Goal: Task Accomplishment & Management: Complete application form

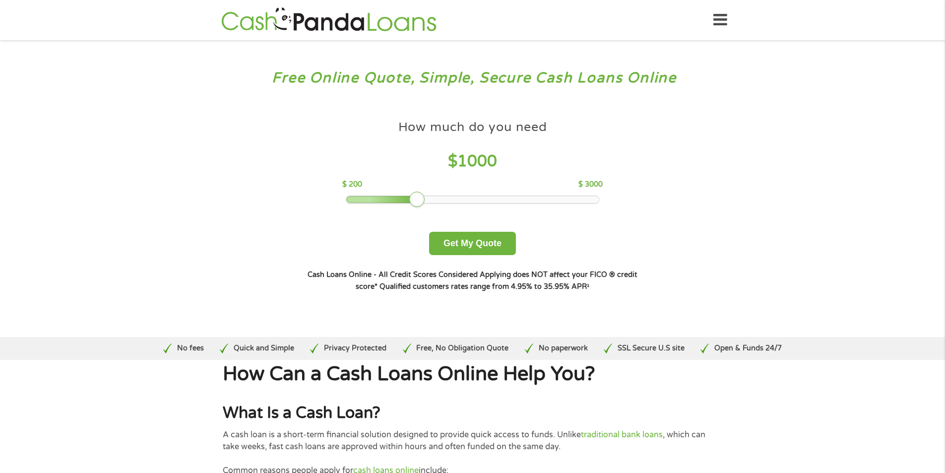
click at [463, 202] on div at bounding box center [472, 199] width 253 height 7
click at [483, 201] on div at bounding box center [472, 199] width 253 height 7
click at [493, 204] on div "How much do you need $ 1700 $ 200 $ 3000 Get My Quote" at bounding box center [472, 185] width 347 height 140
click at [499, 197] on div at bounding box center [472, 199] width 253 height 7
click at [512, 203] on div at bounding box center [473, 200] width 254 height 8
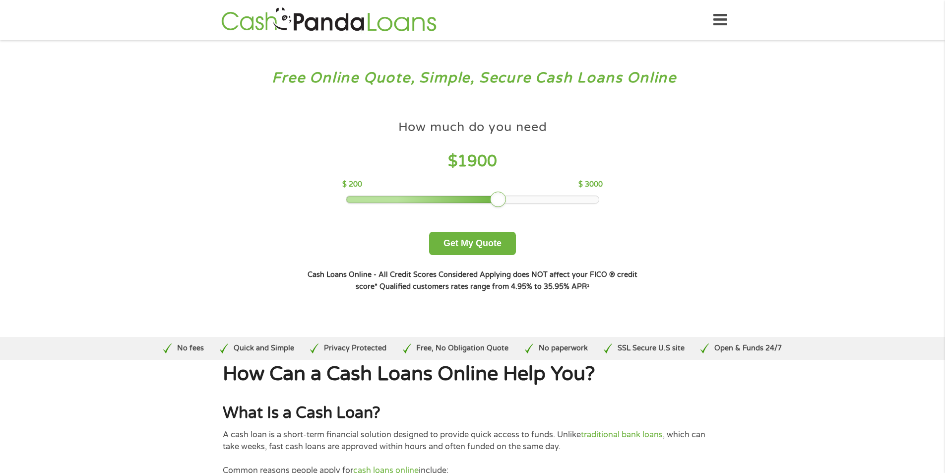
click at [512, 196] on div at bounding box center [473, 200] width 254 height 8
click at [510, 200] on div at bounding box center [472, 199] width 253 height 7
click at [529, 199] on div at bounding box center [472, 199] width 253 height 7
click at [540, 202] on div at bounding box center [472, 199] width 253 height 7
click at [545, 203] on div at bounding box center [473, 200] width 254 height 8
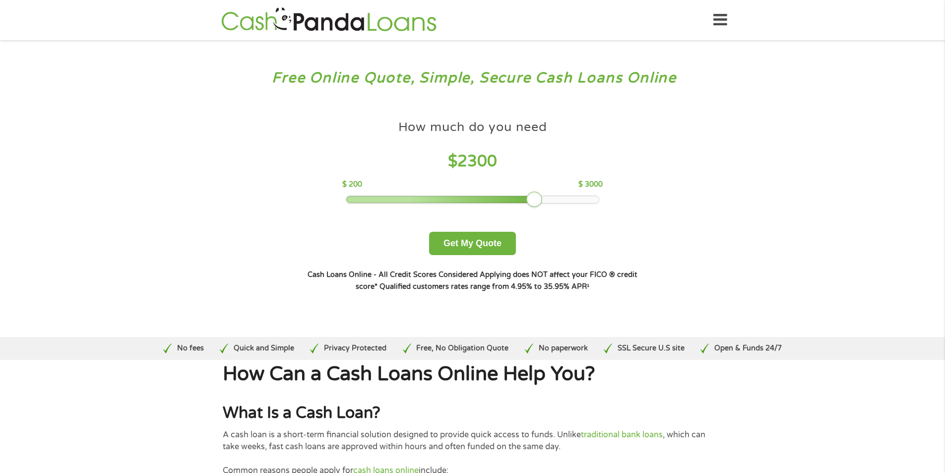
click at [554, 205] on div "How much do you need $ 2300 $ 200 $ 3000 Get My Quote" at bounding box center [472, 185] width 347 height 140
click at [547, 193] on div "How much do you need $ 2300 $ 200 $ 3000" at bounding box center [472, 159] width 261 height 88
click at [545, 200] on div at bounding box center [472, 199] width 253 height 7
click at [549, 202] on div at bounding box center [543, 200] width 16 height 16
click at [553, 198] on div at bounding box center [472, 199] width 253 height 7
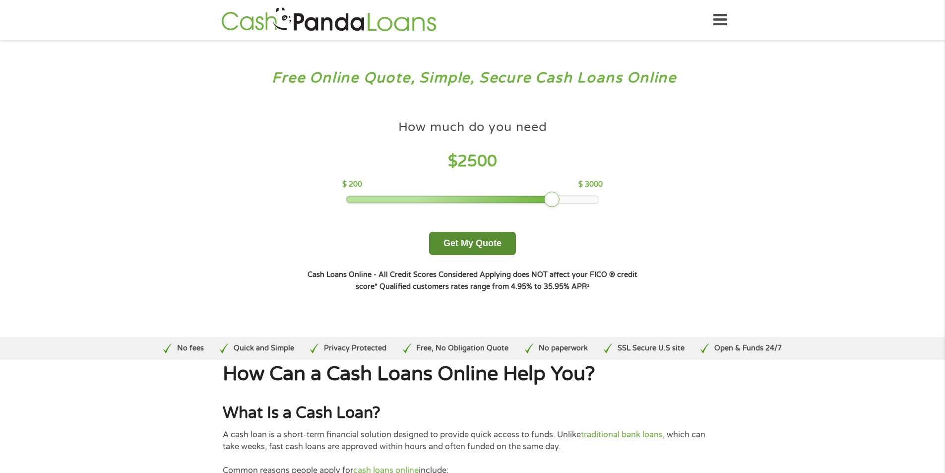
click at [508, 232] on button "Get My Quote" at bounding box center [472, 243] width 87 height 23
click at [502, 247] on button "Get My Quote" at bounding box center [472, 243] width 87 height 23
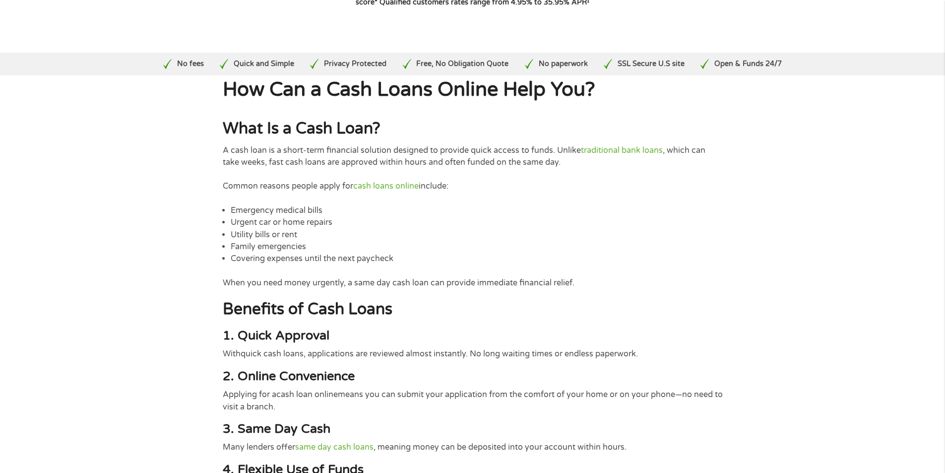
scroll to position [298, 0]
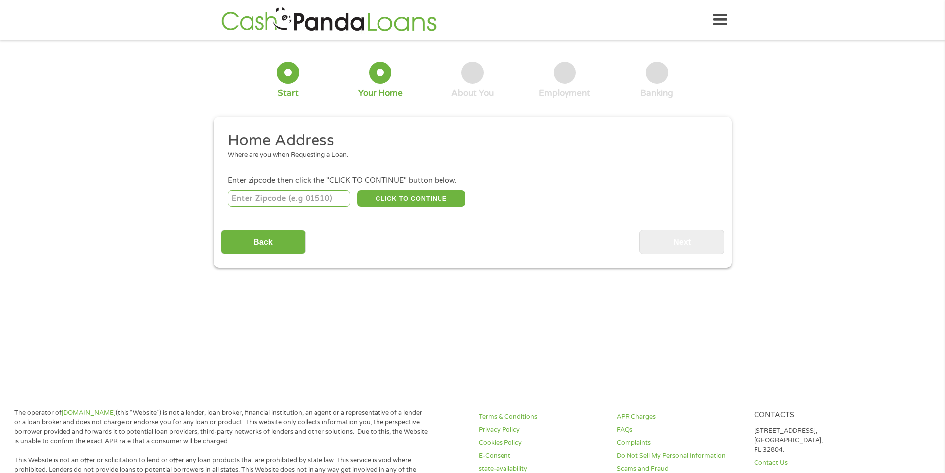
click at [285, 191] on input "number" at bounding box center [289, 198] width 123 height 17
type input "62305"
click at [407, 192] on button "CLICK TO CONTINUE" at bounding box center [411, 198] width 108 height 17
type input "62305"
type input "Quincy"
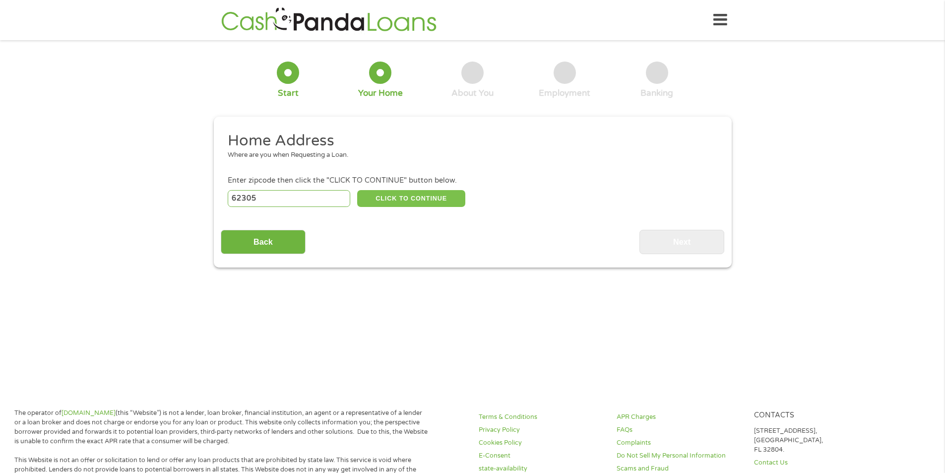
select select "Illinois"
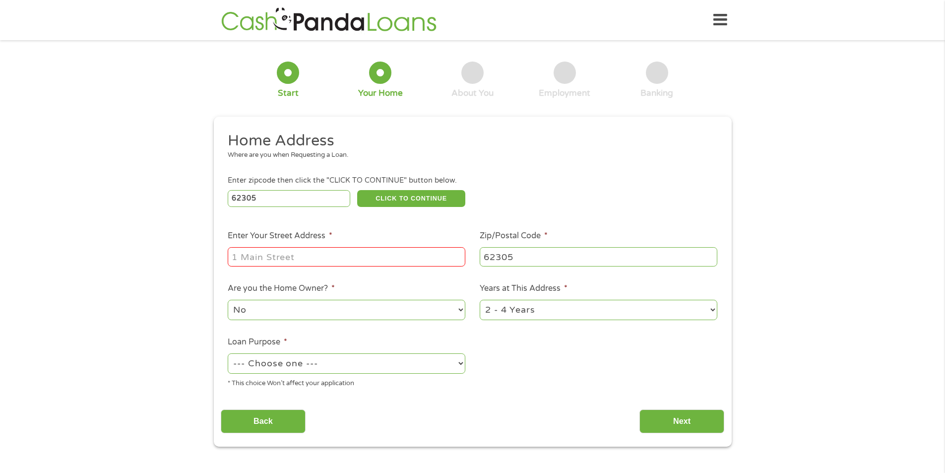
click at [281, 253] on input "Enter Your Street Address *" at bounding box center [347, 256] width 238 height 19
type input "1033 diana dr.apt.2"
click at [287, 302] on select "No Yes" at bounding box center [347, 310] width 238 height 20
click at [228, 300] on select "No Yes" at bounding box center [347, 310] width 238 height 20
click at [498, 310] on select "1 Year or less 1 - 2 Years 2 - 4 Years Over 4 Years" at bounding box center [599, 310] width 238 height 20
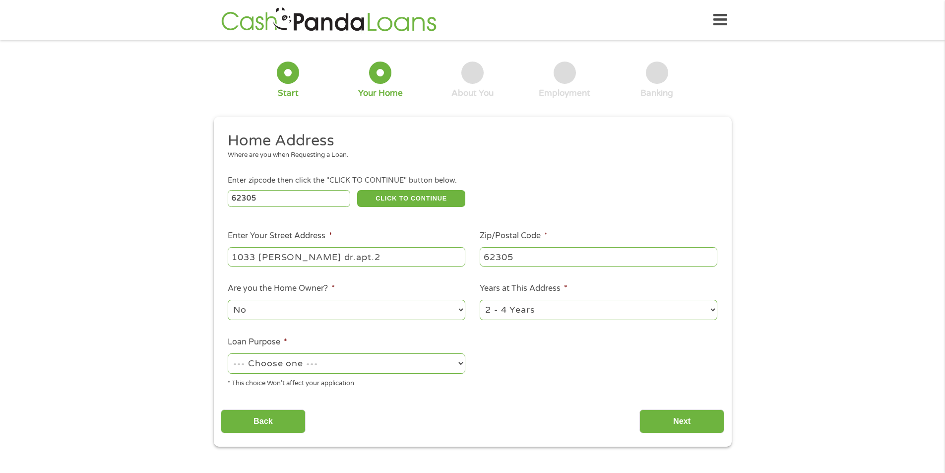
select select "60months"
click at [480, 300] on select "1 Year or less 1 - 2 Years 2 - 4 Years Over 4 Years" at bounding box center [599, 310] width 238 height 20
click at [291, 357] on select "--- Choose one --- Pay Bills Debt Consolidation Home Improvement Major Purchase…" at bounding box center [347, 363] width 238 height 20
select select "debtconsolidation"
click at [228, 353] on select "--- Choose one --- Pay Bills Debt Consolidation Home Improvement Major Purchase…" at bounding box center [347, 363] width 238 height 20
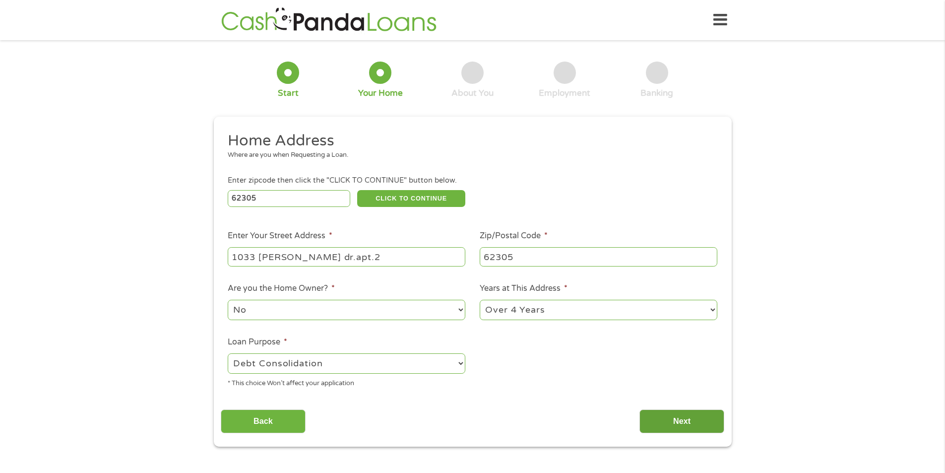
click at [674, 415] on input "Next" at bounding box center [682, 421] width 85 height 24
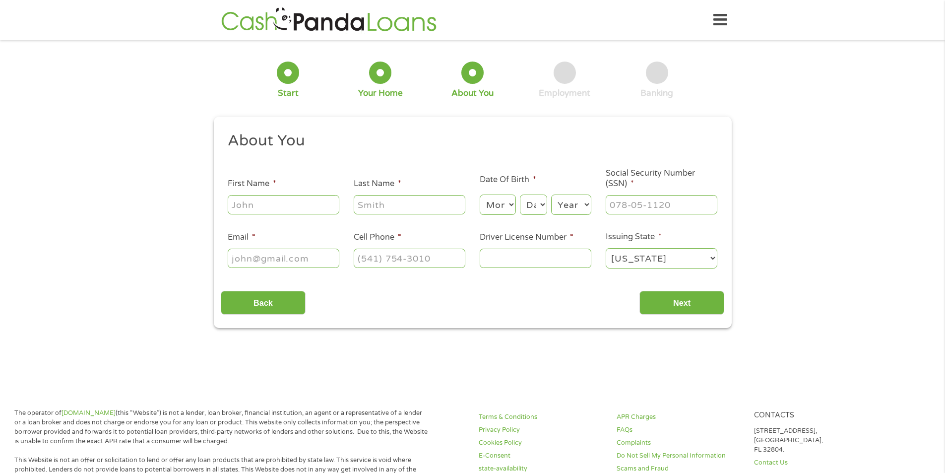
scroll to position [4, 4]
click at [259, 210] on input "First Name *" at bounding box center [284, 204] width 112 height 19
type input "jason"
click at [423, 202] on input "Last Name *" at bounding box center [410, 204] width 112 height 19
type input "nebe"
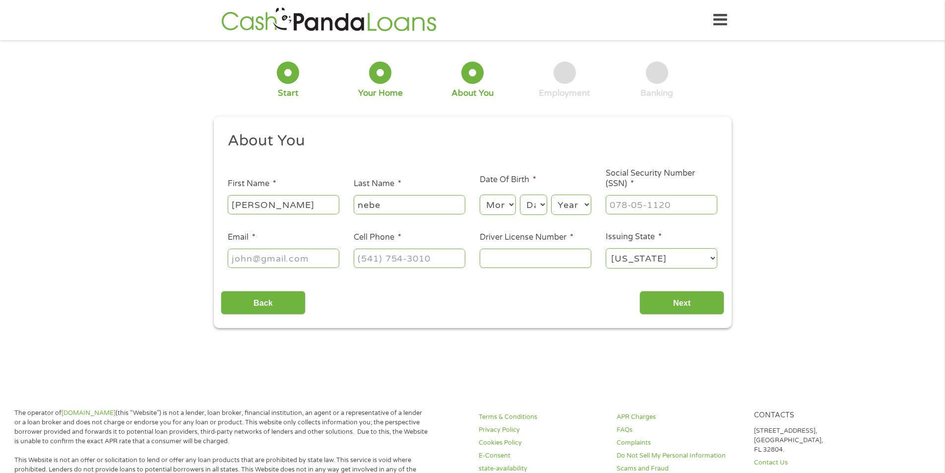
click at [491, 215] on div "Month Month 1 2 3 4 5 6 7 8 9 10 11 12" at bounding box center [498, 205] width 36 height 24
click at [494, 206] on select "Month 1 2 3 4 5 6 7 8 9 10 11 12" at bounding box center [498, 205] width 36 height 20
select select "8"
click at [480, 195] on select "Month 1 2 3 4 5 6 7 8 9 10 11 12" at bounding box center [498, 205] width 36 height 20
click at [535, 206] on select "Day 1 2 3 4 5 6 7 8 9 10 11 12 13 14 15 16 17 18 19 20 21 22 23 24 25 26 27 28 …" at bounding box center [533, 205] width 27 height 20
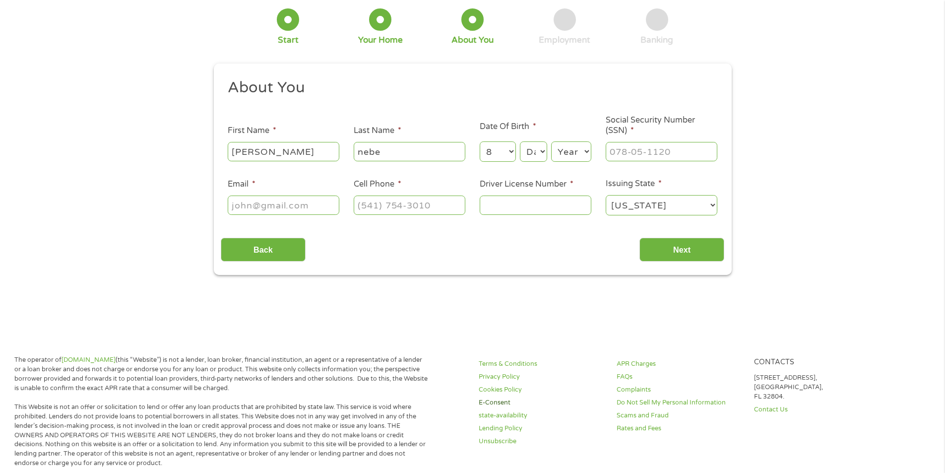
scroll to position [99, 0]
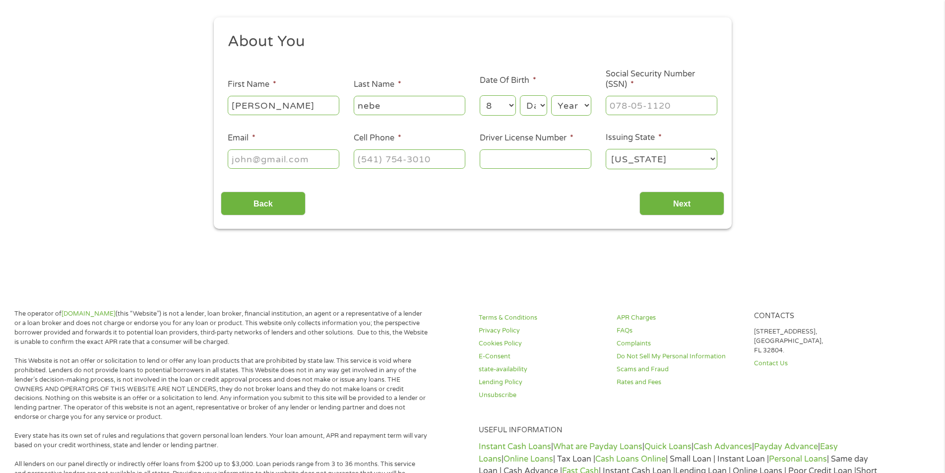
click at [532, 110] on select "Day 1 2 3 4 5 6 7 8 9 10 11 12 13 14 15 16 17 18 19 20 21 22 23 24 25 26 27 28 …" at bounding box center [533, 105] width 27 height 20
click at [533, 103] on select "Day 1 2 3 4 5 6 7 8 9 10 11 12 13 14 15 16 17 18 19 20 21 22 23 24 25 26 27 28 …" at bounding box center [533, 105] width 27 height 20
select select "20"
click at [520, 95] on select "Day 1 2 3 4 5 6 7 8 9 10 11 12 13 14 15 16 17 18 19 20 21 22 23 24 25 26 27 28 …" at bounding box center [533, 105] width 27 height 20
click at [574, 110] on select "Year 2007 2006 2005 2004 2003 2002 2001 2000 1999 1998 1997 1996 1995 1994 1993…" at bounding box center [571, 105] width 40 height 20
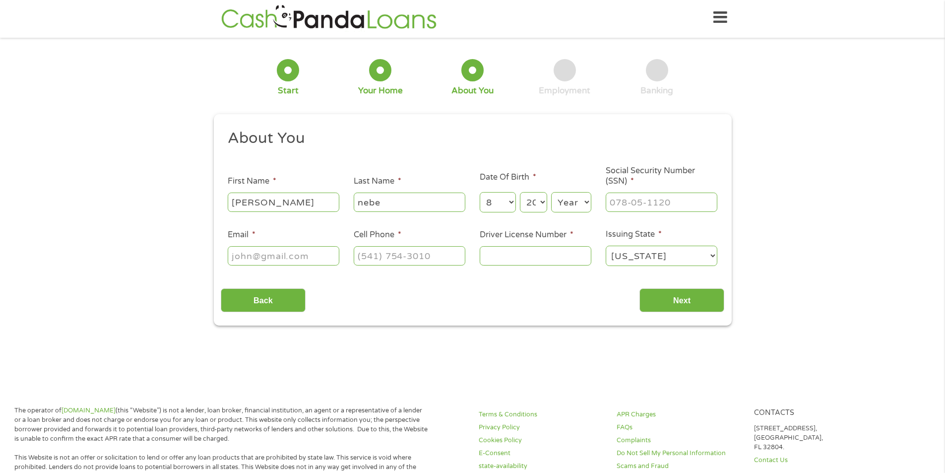
scroll to position [0, 0]
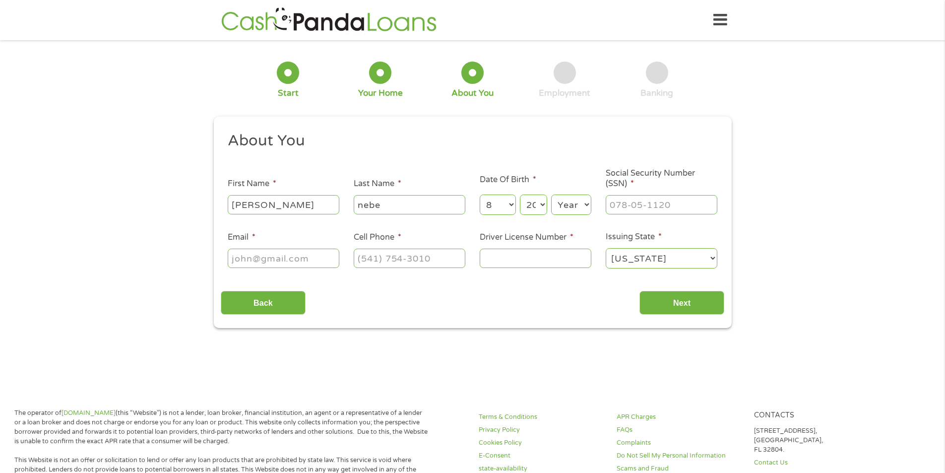
click at [570, 208] on select "Year 2007 2006 2005 2004 2003 2002 2001 2000 1999 1998 1997 1996 1995 1994 1993…" at bounding box center [571, 205] width 40 height 20
select select "1979"
click at [551, 195] on select "Year 2007 2006 2005 2004 2003 2002 2001 2000 1999 1998 1997 1996 1995 1994 1993…" at bounding box center [571, 205] width 40 height 20
click at [623, 202] on input "___-__-____" at bounding box center [662, 204] width 112 height 19
type input "319-74-6323"
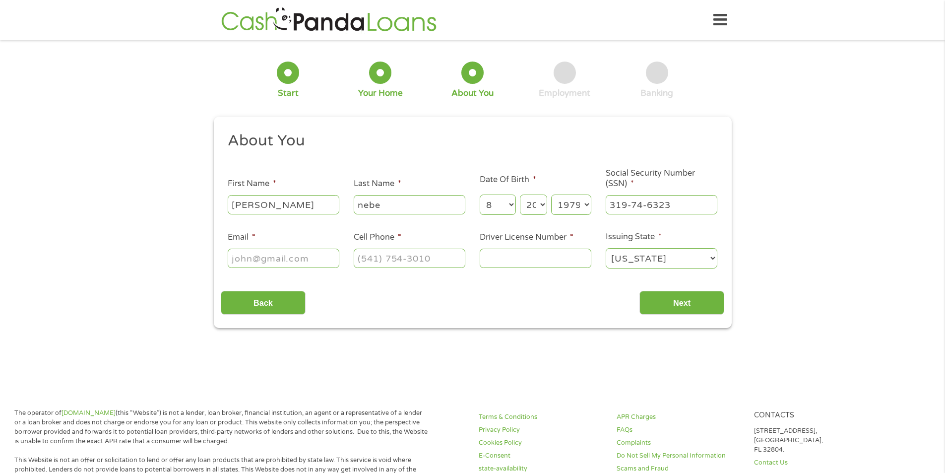
click at [297, 266] on input "Email *" at bounding box center [284, 258] width 112 height 19
click at [297, 263] on input "Email *" at bounding box center [284, 258] width 112 height 19
type input "jasonnebe79@gmail.com"
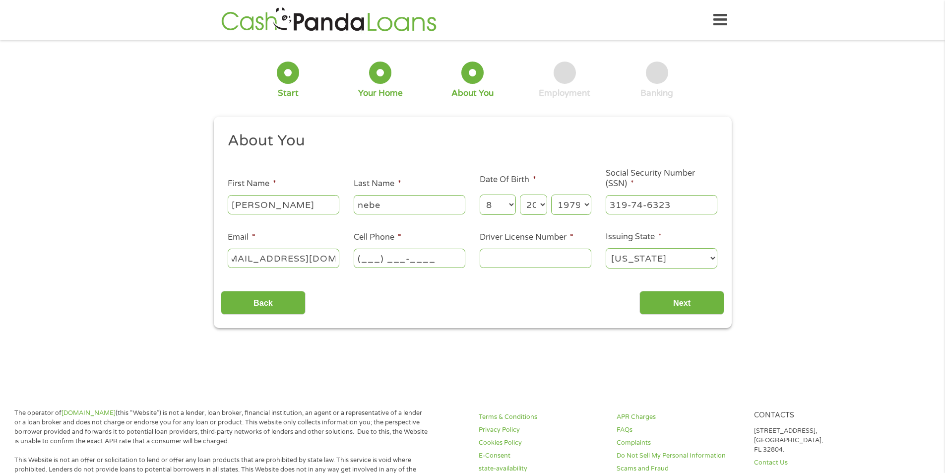
scroll to position [0, 0]
click at [382, 252] on input "(___) ___-____" at bounding box center [410, 258] width 112 height 19
type input "(217) 316-4558"
click at [510, 259] on input "Driver License Number *" at bounding box center [536, 258] width 112 height 19
type input "N10043879237"
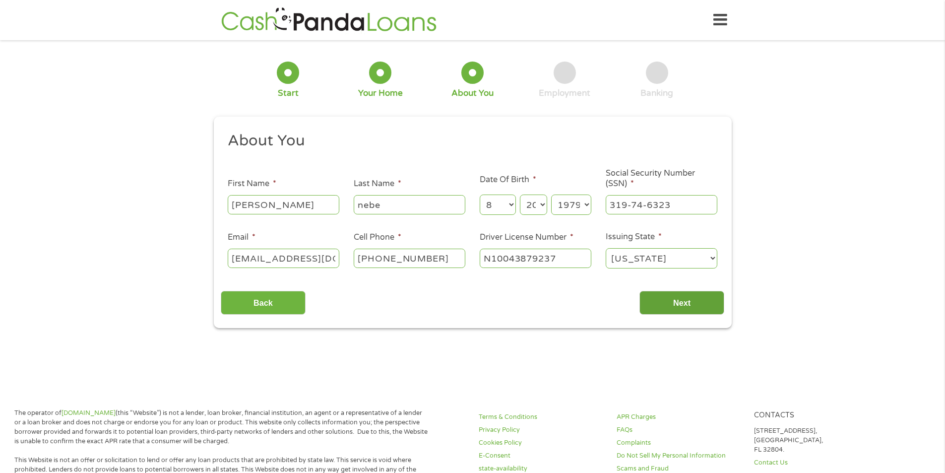
click at [691, 308] on input "Next" at bounding box center [682, 303] width 85 height 24
click at [653, 301] on input "Next" at bounding box center [682, 303] width 85 height 24
click at [657, 300] on input "Next" at bounding box center [682, 303] width 85 height 24
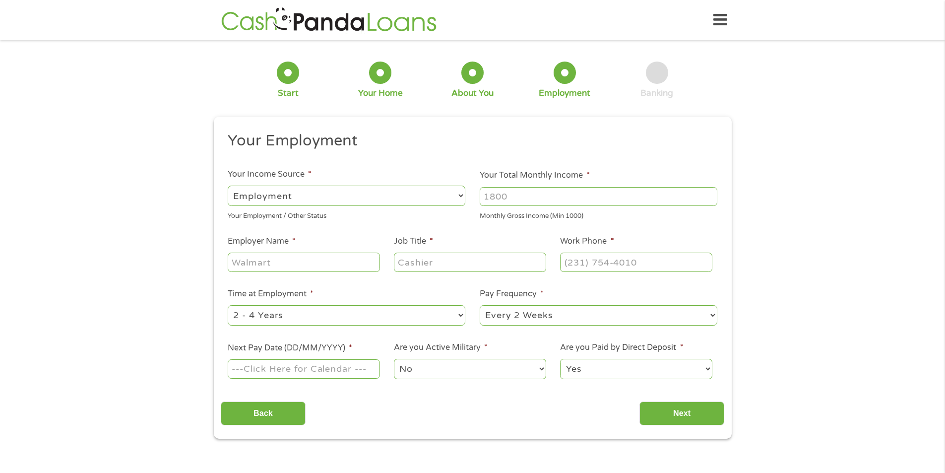
scroll to position [4, 4]
click at [256, 196] on select "--- Choose one --- Employment Self Employed Benefits" at bounding box center [347, 196] width 238 height 20
click at [228, 186] on select "--- Choose one --- Employment Self Employed Benefits" at bounding box center [347, 196] width 238 height 20
click at [273, 197] on select "--- Choose one --- Employment Self Employed Benefits" at bounding box center [347, 196] width 238 height 20
click at [538, 197] on input "Your Total Monthly Income *" at bounding box center [599, 196] width 238 height 19
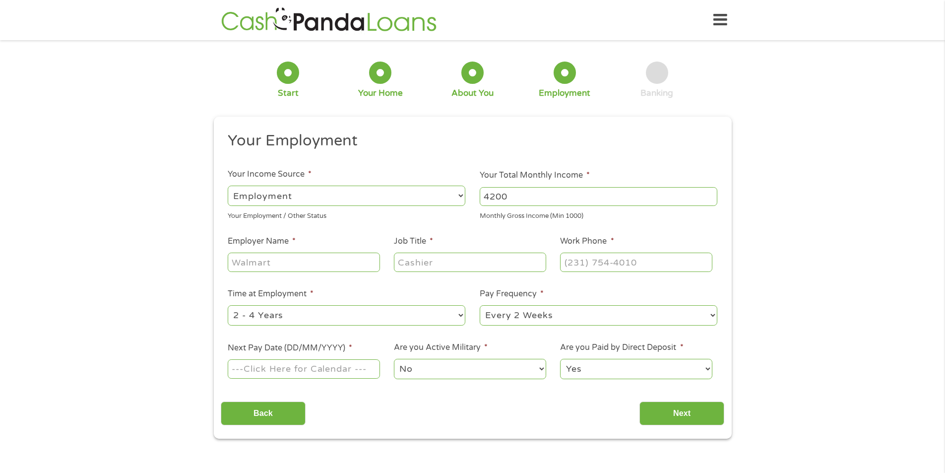
type input "4200"
click at [335, 258] on input "Employer Name *" at bounding box center [304, 262] width 152 height 19
type input "manchester tank"
click at [484, 268] on input "Job Title *" at bounding box center [470, 262] width 152 height 19
type input "pre fab/welder"
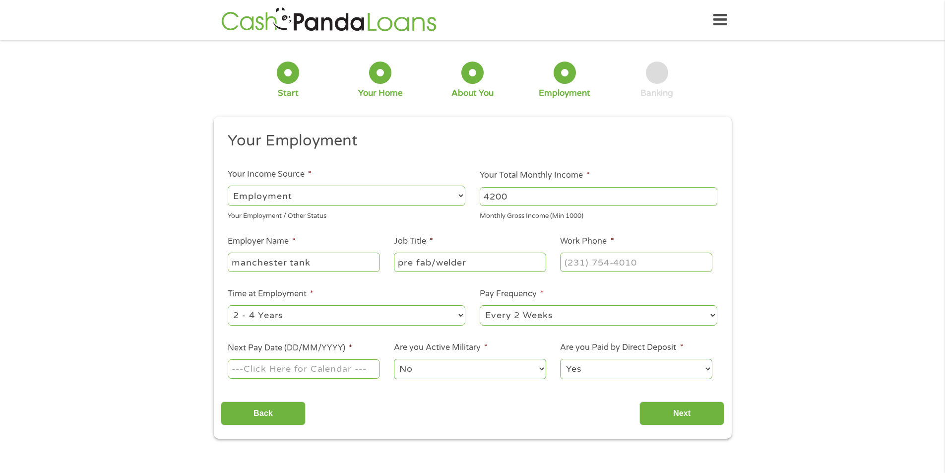
click at [617, 249] on li "Work Phone *" at bounding box center [636, 254] width 166 height 38
click at [623, 258] on input "(___) ___-____" at bounding box center [636, 262] width 152 height 19
type input "(217) 316-4558"
click at [357, 308] on select "--- Choose one --- 1 Year or less 1 - 2 Years 2 - 4 Years Over 4 Years" at bounding box center [347, 315] width 238 height 20
select select "12months"
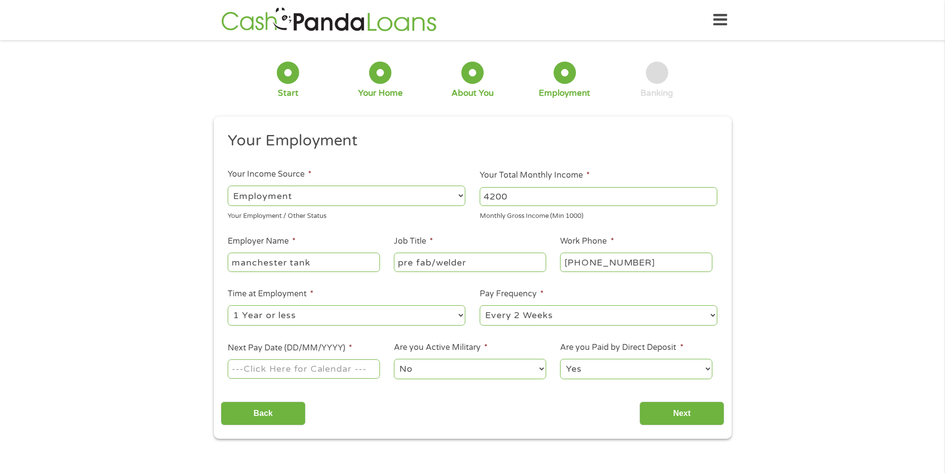
click at [228, 305] on select "--- Choose one --- 1 Year or less 1 - 2 Years 2 - 4 Years Over 4 Years" at bounding box center [347, 315] width 238 height 20
click at [526, 320] on select "--- Choose one --- Every 2 Weeks Every Week Monthly Semi-Monthly" at bounding box center [599, 315] width 238 height 20
select select "weekly"
click at [480, 305] on select "--- Choose one --- Every 2 Weeks Every Week Monthly Semi-Monthly" at bounding box center [599, 315] width 238 height 20
click at [300, 376] on input "Next Pay Date (DD/MM/YYYY) *" at bounding box center [304, 368] width 152 height 19
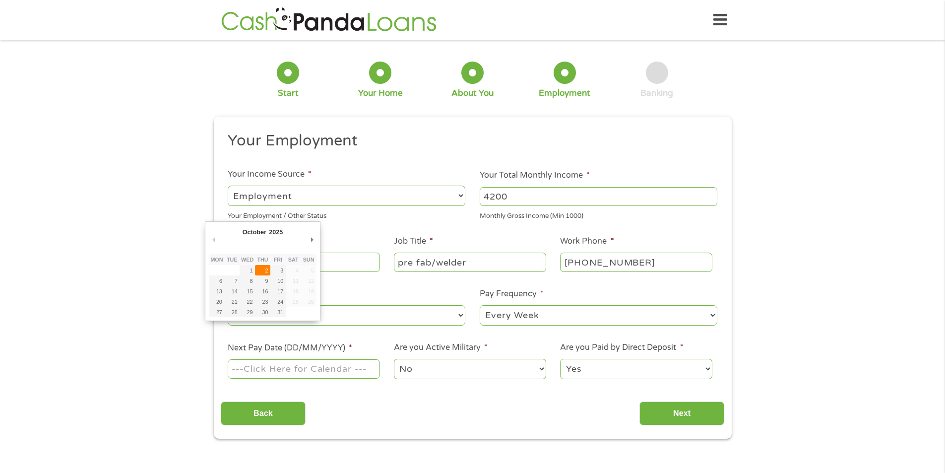
type input "02/10/2025"
click at [468, 365] on select "No Yes" at bounding box center [470, 369] width 152 height 20
click at [394, 359] on select "No Yes" at bounding box center [470, 369] width 152 height 20
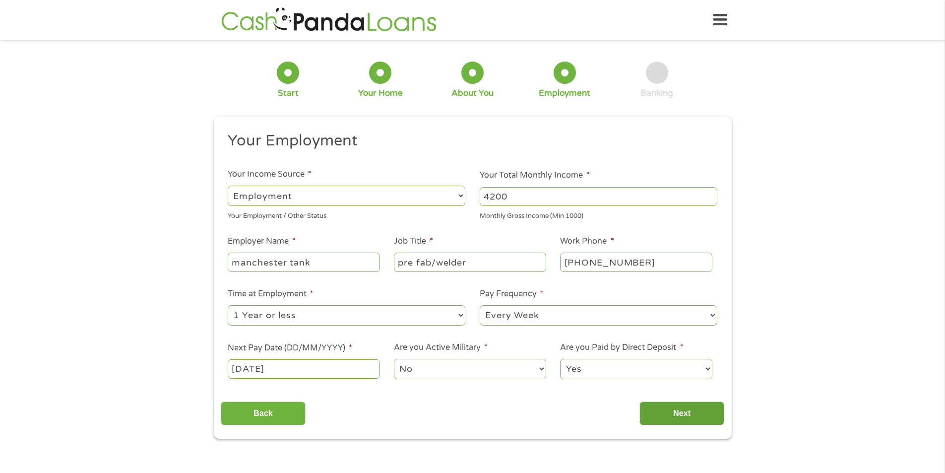
click at [661, 415] on input "Next" at bounding box center [682, 413] width 85 height 24
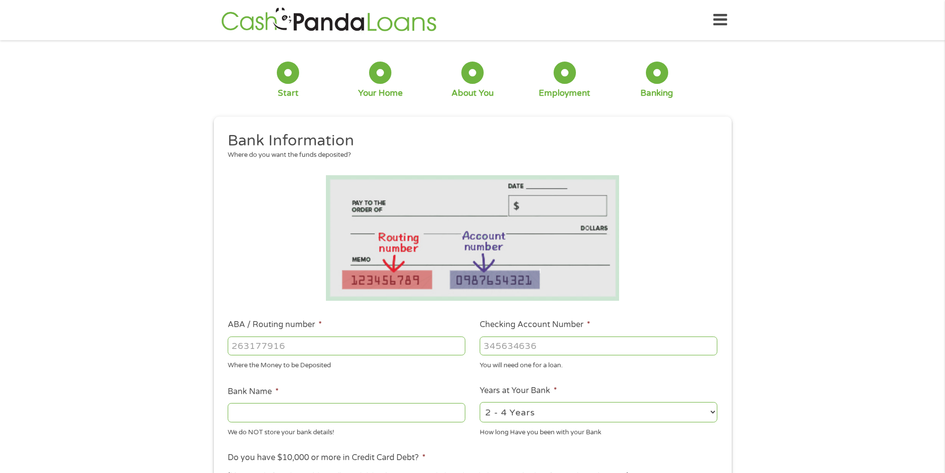
click at [313, 345] on input "ABA / Routing number *" at bounding box center [347, 345] width 238 height 19
type input "031101279"
type input "THE BANCORP BANK"
type input "031101279"
click at [532, 348] on input "Checking Account Number *" at bounding box center [599, 345] width 238 height 19
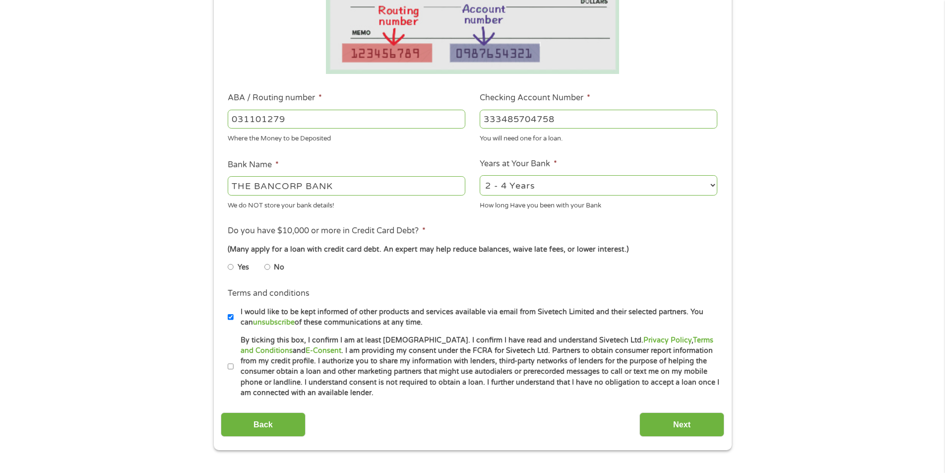
scroll to position [298, 0]
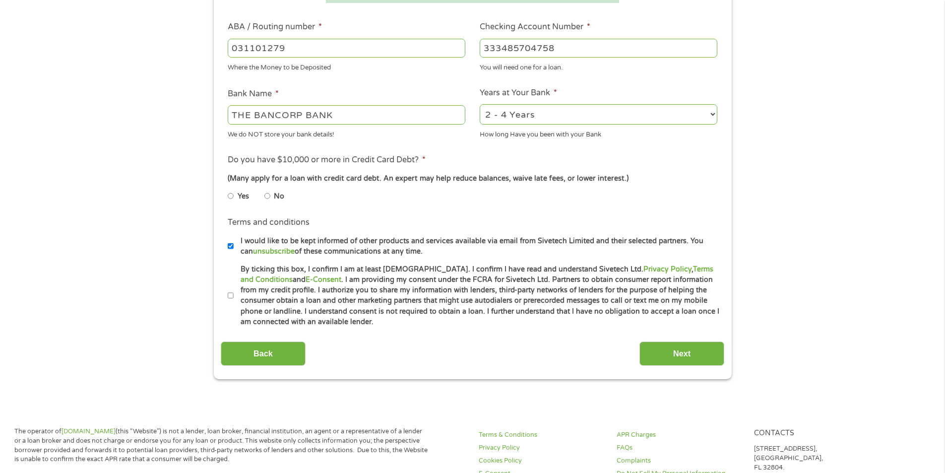
type input "333485704758"
click at [264, 200] on input "No" at bounding box center [267, 196] width 6 height 16
radio input "true"
click at [231, 297] on input "By ticking this box, I confirm I am at least 18 years old. I confirm I have rea…" at bounding box center [231, 296] width 6 height 16
checkbox input "true"
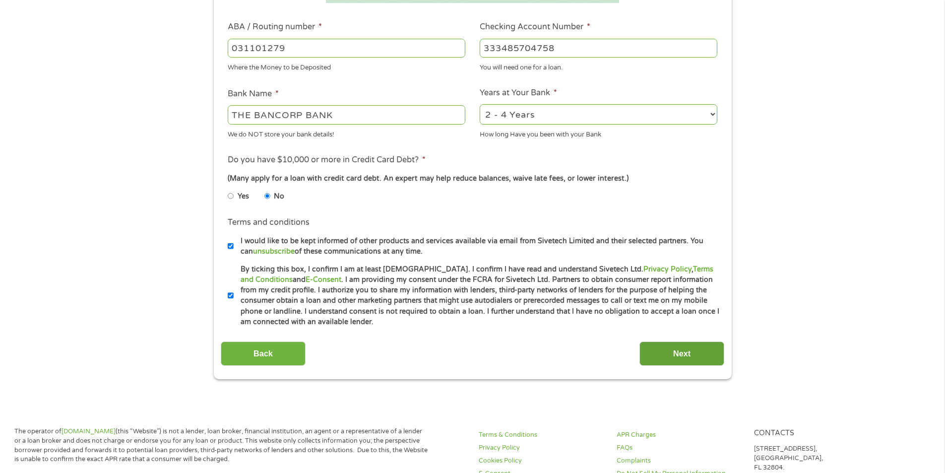
click at [694, 356] on input "Next" at bounding box center [682, 353] width 85 height 24
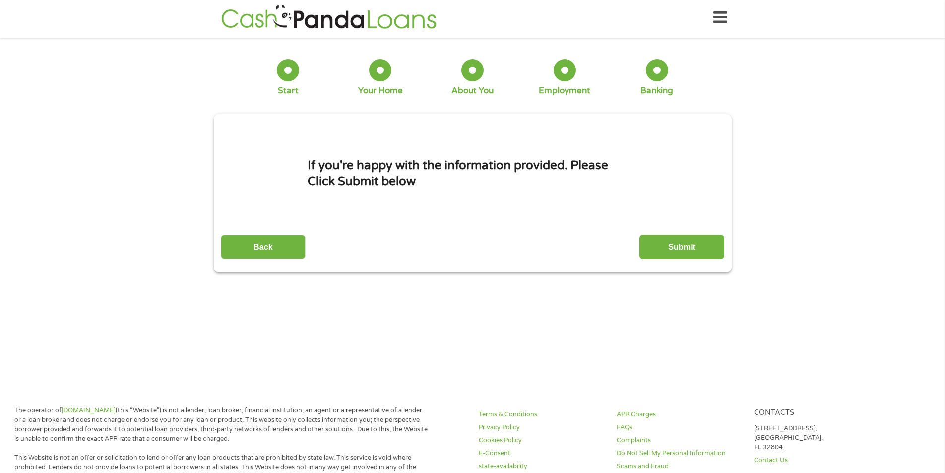
scroll to position [0, 0]
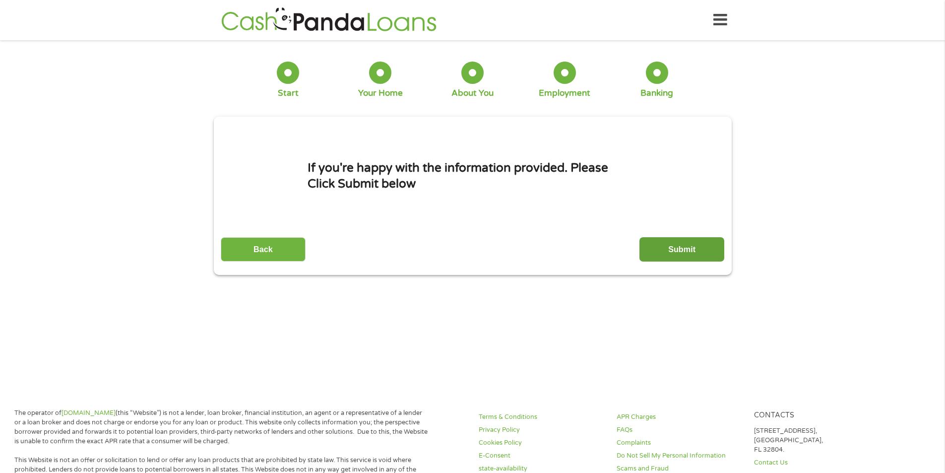
click at [698, 246] on input "Submit" at bounding box center [682, 249] width 85 height 24
